Goal: Purchase product/service

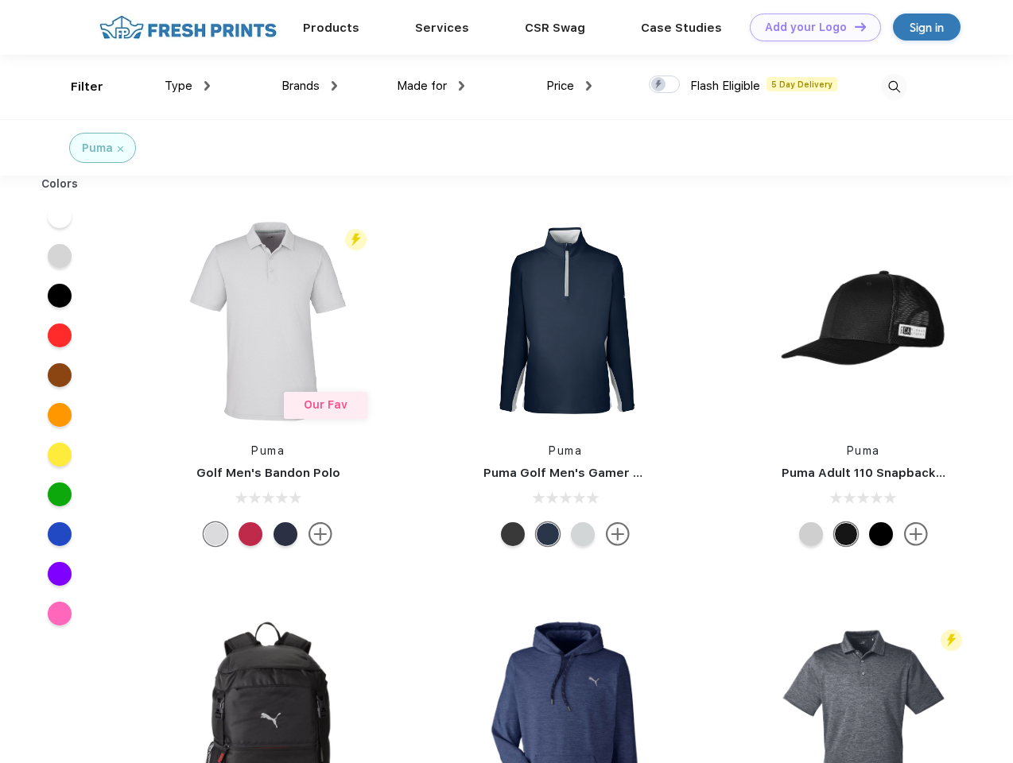
click at [809, 27] on link "Add your Logo Design Tool" at bounding box center [815, 28] width 131 height 28
click at [0, 0] on div "Design Tool" at bounding box center [0, 0] width 0 height 0
click at [853, 26] on link "Add your Logo Design Tool" at bounding box center [815, 28] width 131 height 28
click at [76, 87] on div "Filter" at bounding box center [87, 87] width 33 height 18
click at [188, 86] on span "Type" at bounding box center [179, 86] width 28 height 14
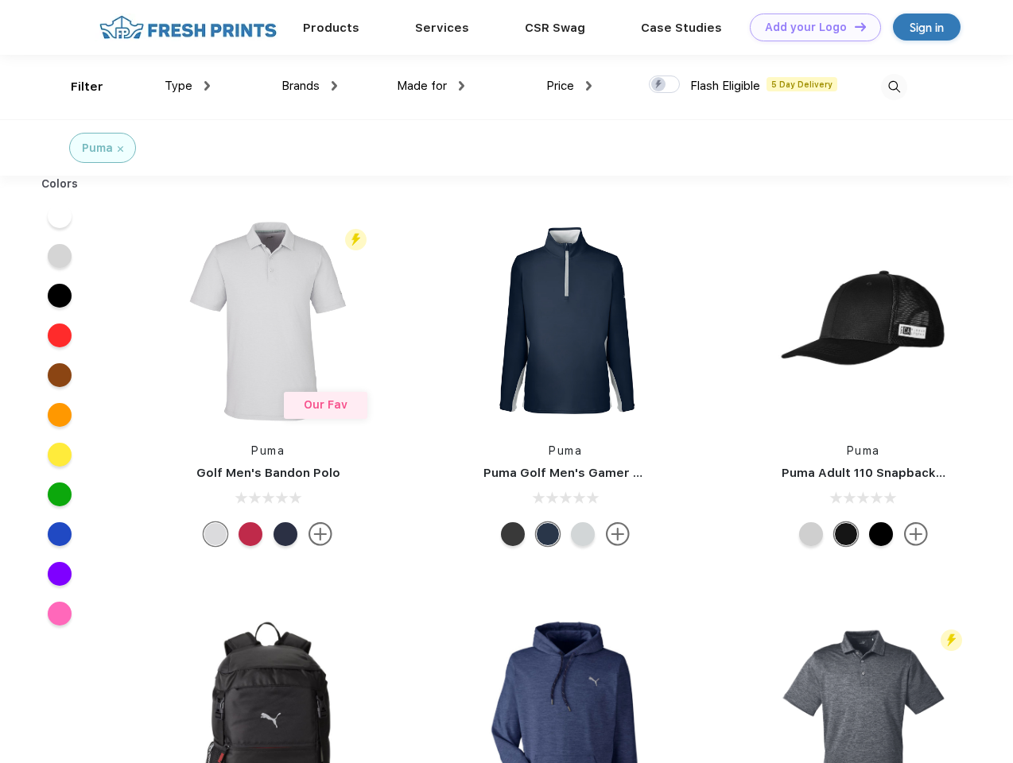
click at [309, 86] on span "Brands" at bounding box center [300, 86] width 38 height 14
click at [431, 86] on span "Made for" at bounding box center [422, 86] width 50 height 14
click at [569, 86] on span "Price" at bounding box center [560, 86] width 28 height 14
click at [665, 85] on div at bounding box center [664, 84] width 31 height 17
click at [659, 85] on input "checkbox" at bounding box center [654, 80] width 10 height 10
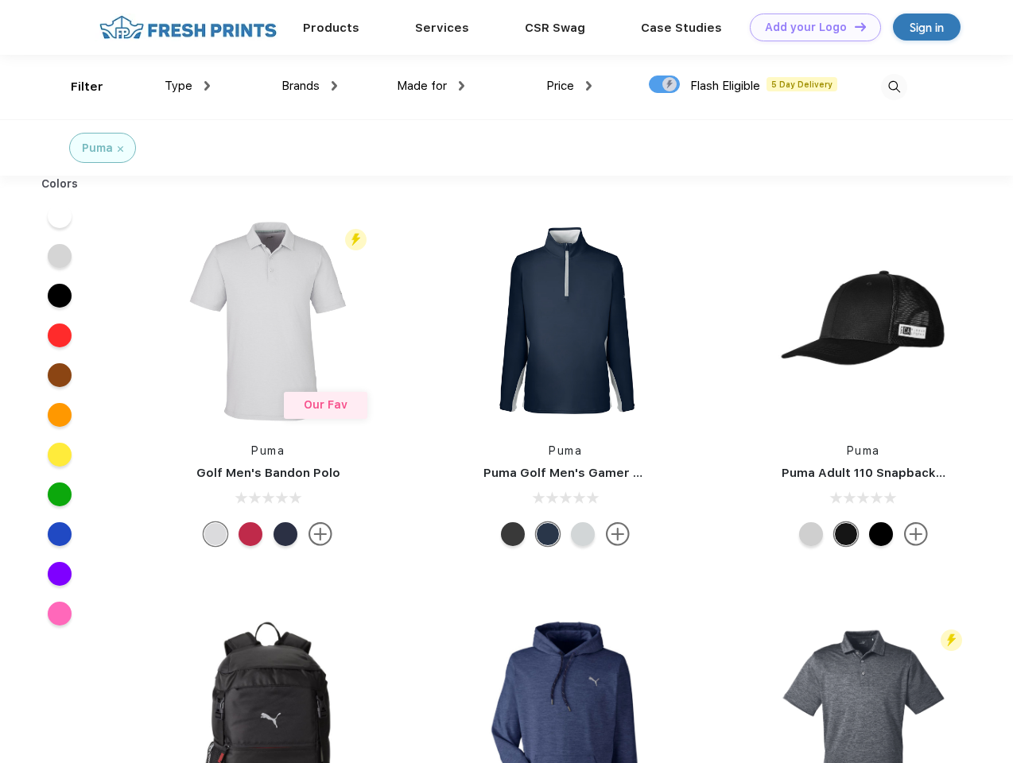
click at [893, 87] on img at bounding box center [894, 87] width 26 height 26
